Goal: Task Accomplishment & Management: Use online tool/utility

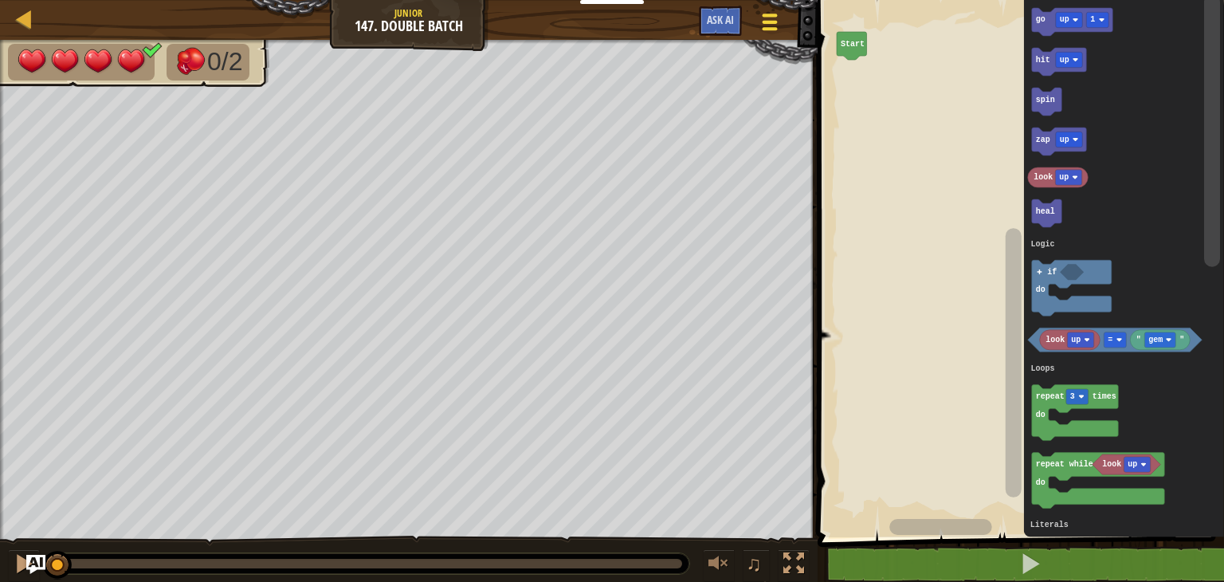
click at [770, 26] on div at bounding box center [770, 21] width 22 height 23
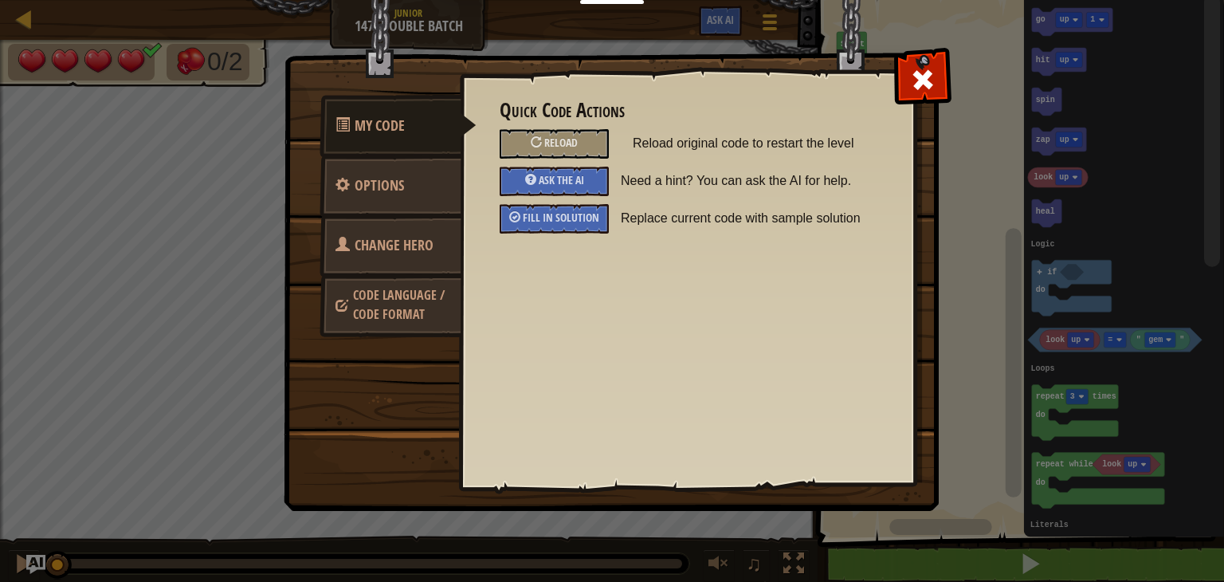
click at [379, 260] on link "Change Hero" at bounding box center [391, 245] width 142 height 62
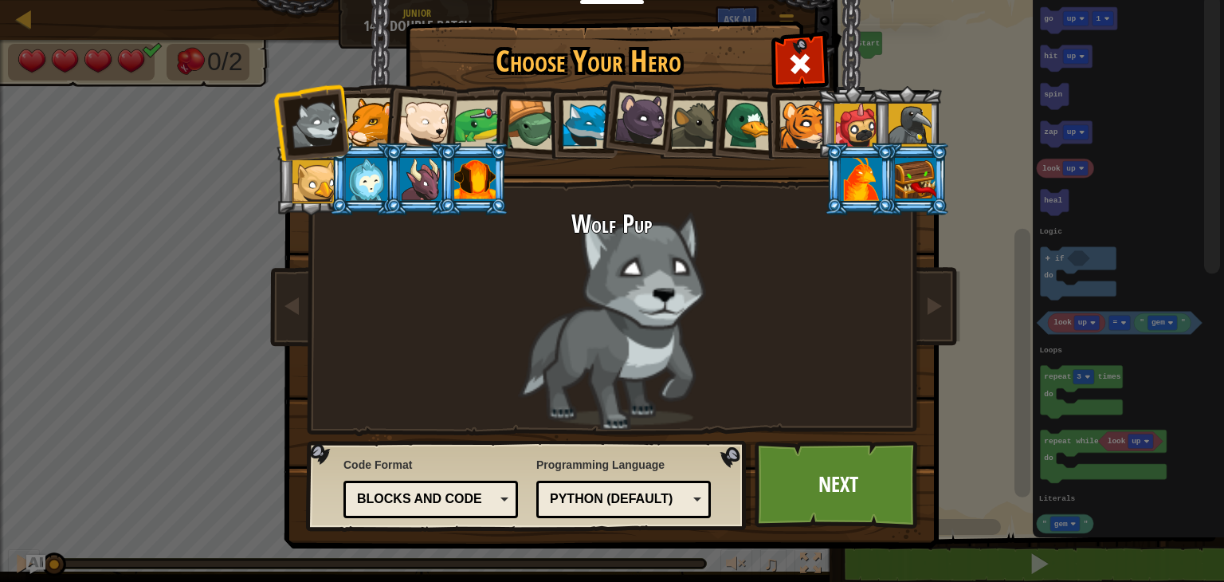
click at [467, 136] on div at bounding box center [478, 124] width 49 height 49
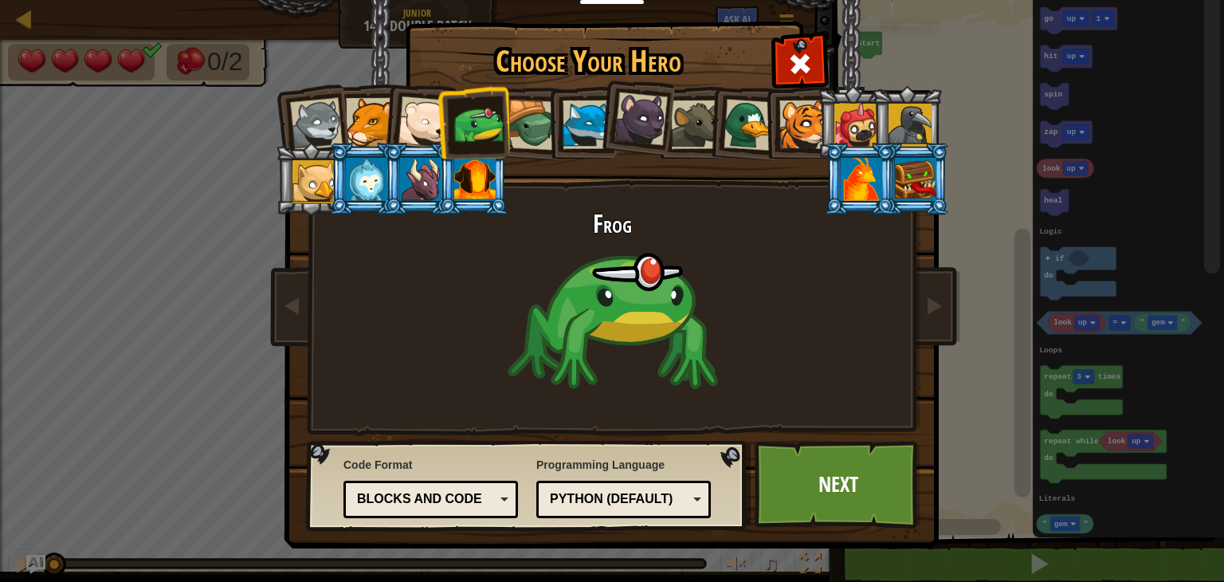
click at [458, 501] on div "Blocks and code" at bounding box center [426, 499] width 138 height 18
click at [816, 480] on link "Next" at bounding box center [838, 485] width 167 height 88
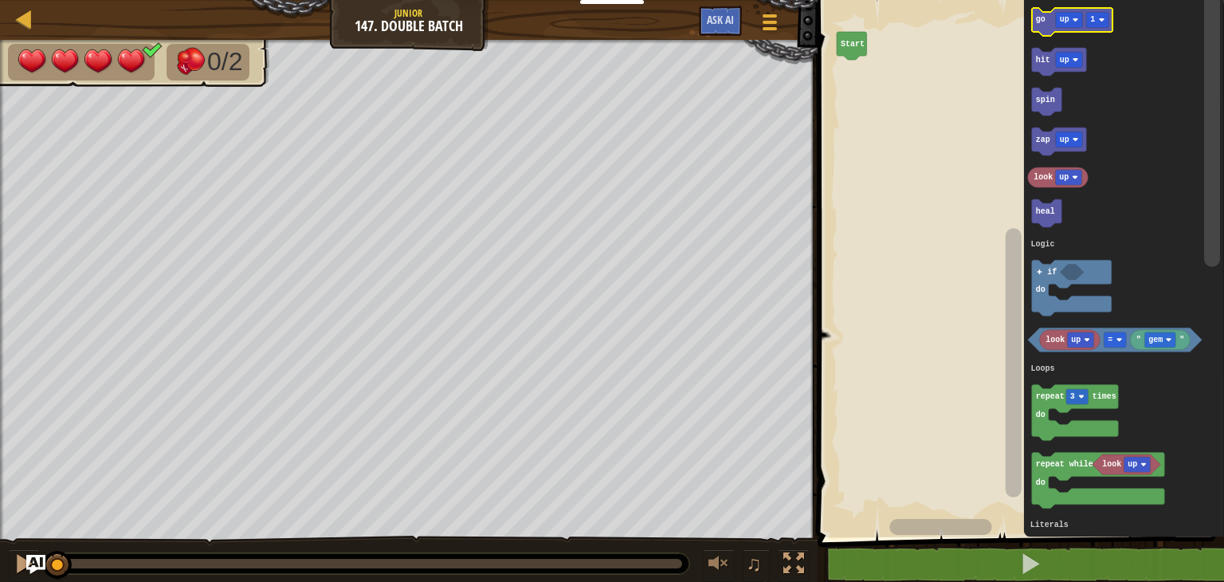
click at [1067, 28] on icon "Blockly Workspace" at bounding box center [1072, 22] width 81 height 28
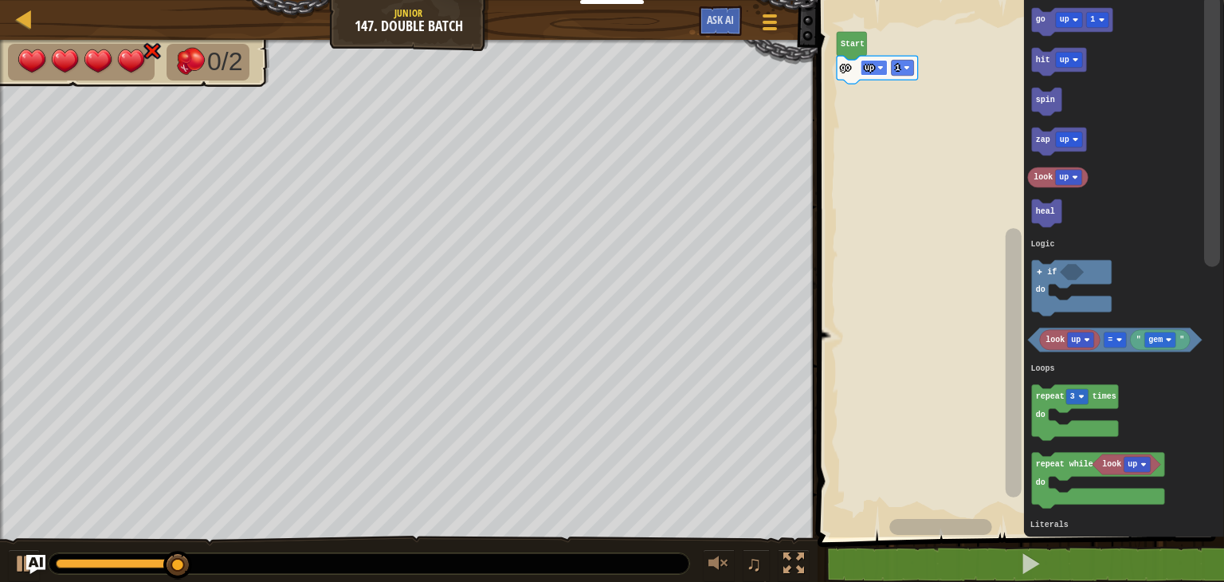
click at [879, 69] on image "Blockly Workspace" at bounding box center [881, 68] width 6 height 6
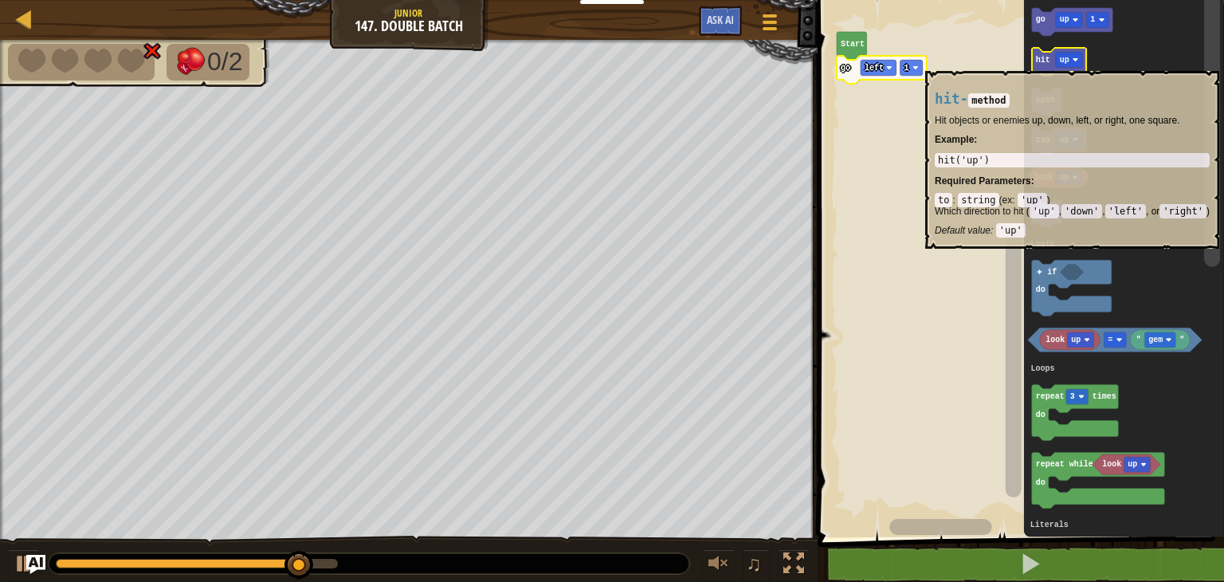
click at [1035, 62] on icon "Blockly Workspace" at bounding box center [1059, 62] width 55 height 28
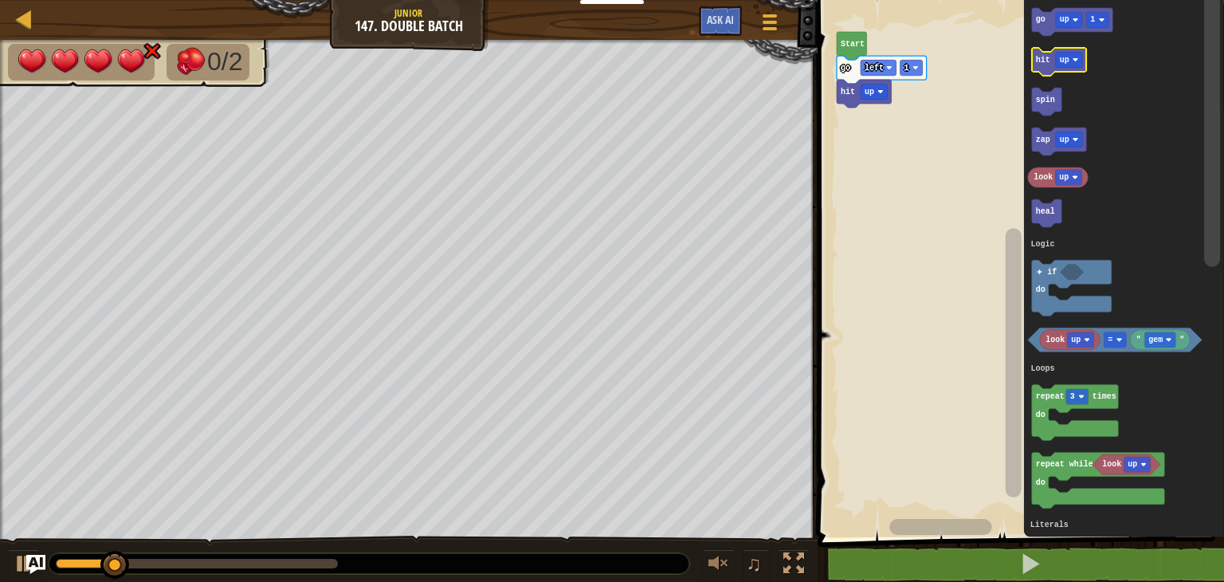
click at [1040, 63] on text "hit" at bounding box center [1043, 60] width 14 height 9
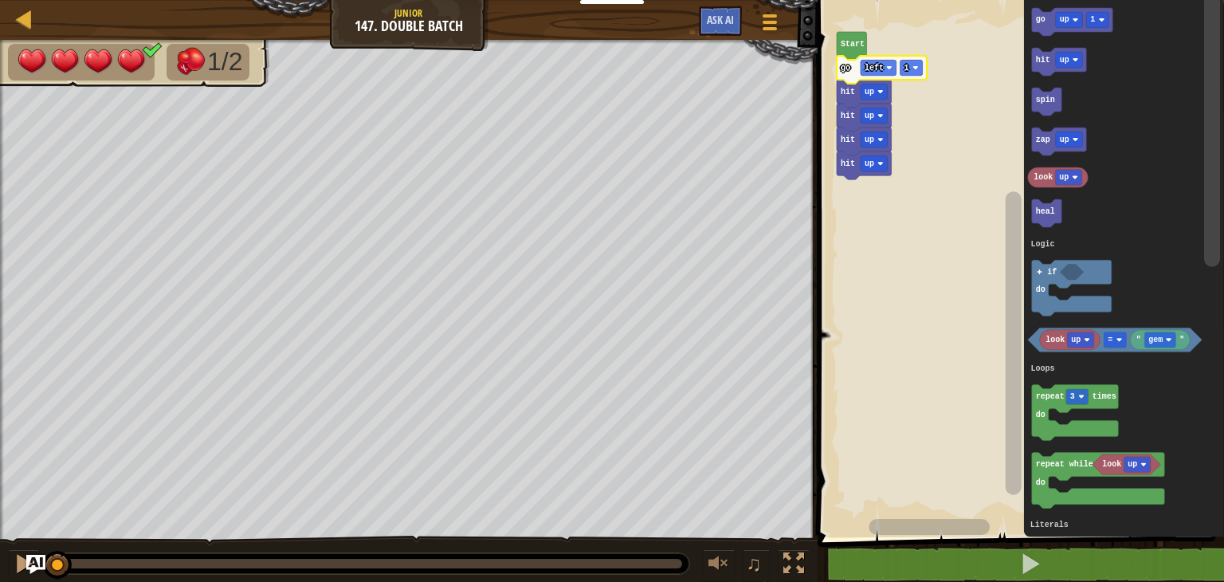
drag, startPoint x: 676, startPoint y: 561, endPoint x: 0, endPoint y: 557, distance: 675.9
click at [0, 558] on div "♫" at bounding box center [409, 560] width 818 height 48
